Goal: Entertainment & Leisure: Consume media (video, audio)

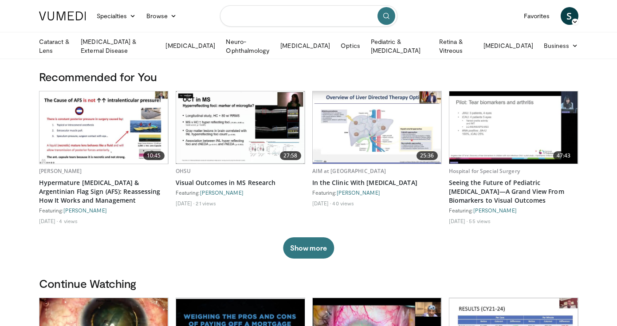
click at [298, 20] on input "Search topics, interventions" at bounding box center [308, 15] width 177 height 21
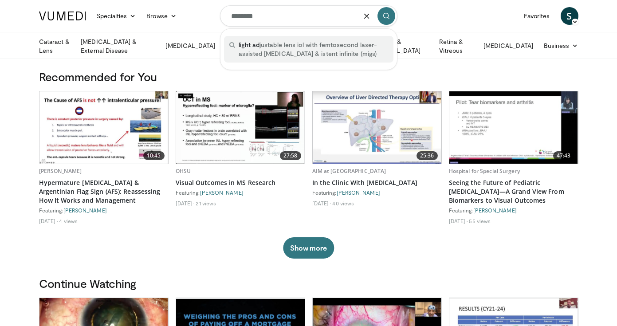
click at [355, 48] on span "light ad justable lens iol with femtosecond laser-assisted cataract surgery & i…" at bounding box center [313, 49] width 149 height 18
type input "**********"
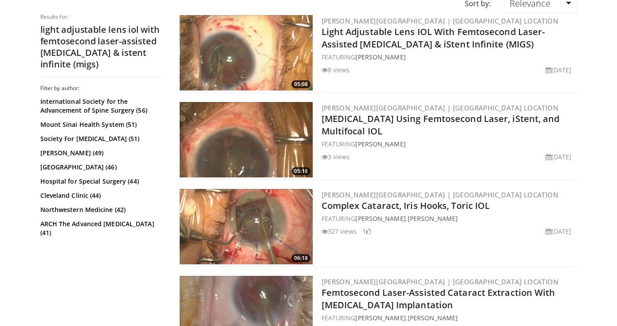
scroll to position [82, 0]
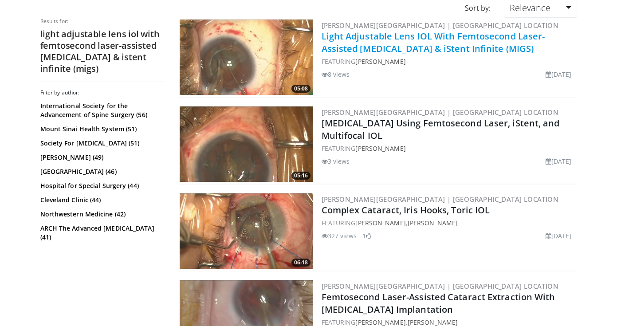
click at [357, 38] on link "Light Adjustable Lens IOL With Femtosecond Laser-Assisted [MEDICAL_DATA] & iSte…" at bounding box center [434, 42] width 224 height 24
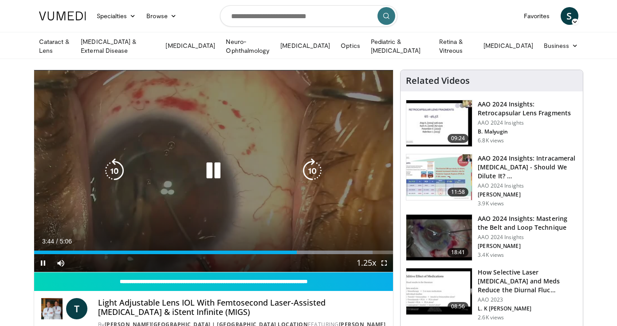
click at [214, 169] on icon "Video Player" at bounding box center [213, 170] width 25 height 25
click at [212, 161] on icon "Video Player" at bounding box center [213, 170] width 25 height 25
